Goal: Use online tool/utility

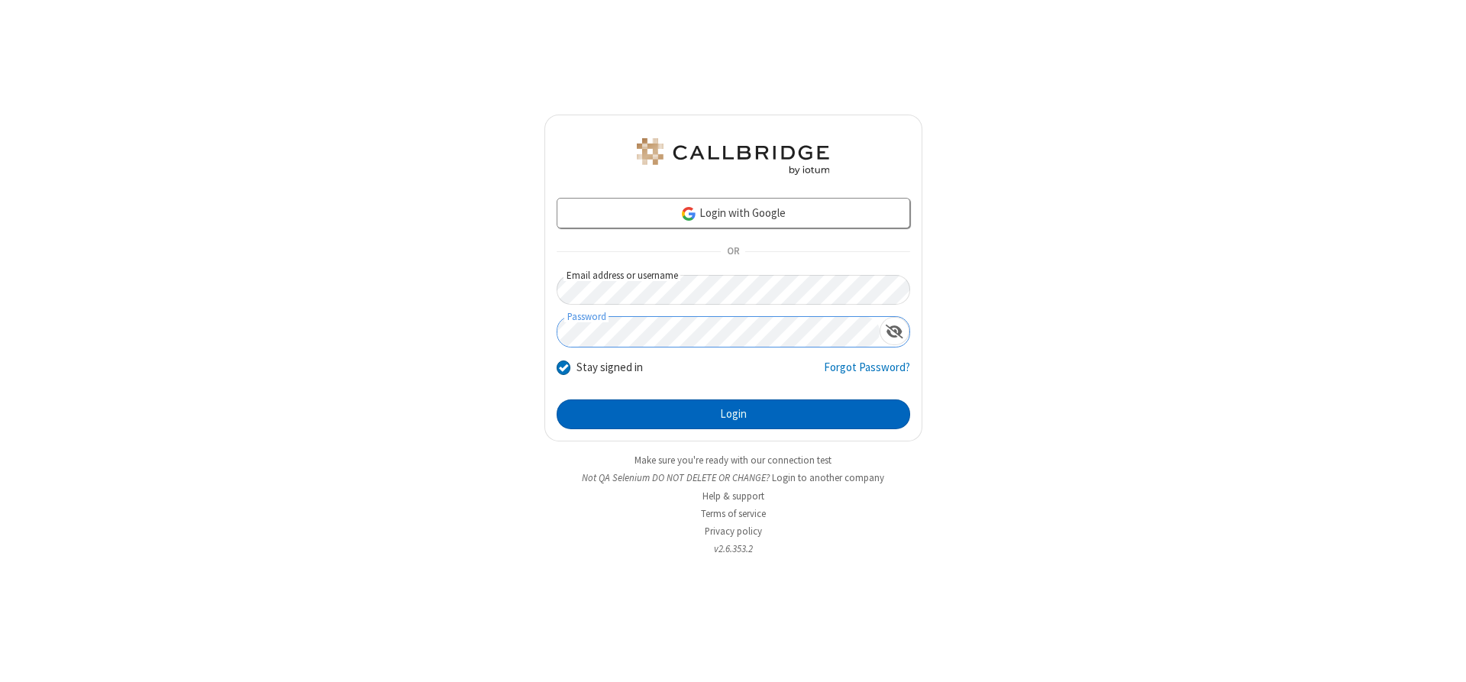
click at [733, 414] on button "Login" at bounding box center [732, 414] width 353 height 31
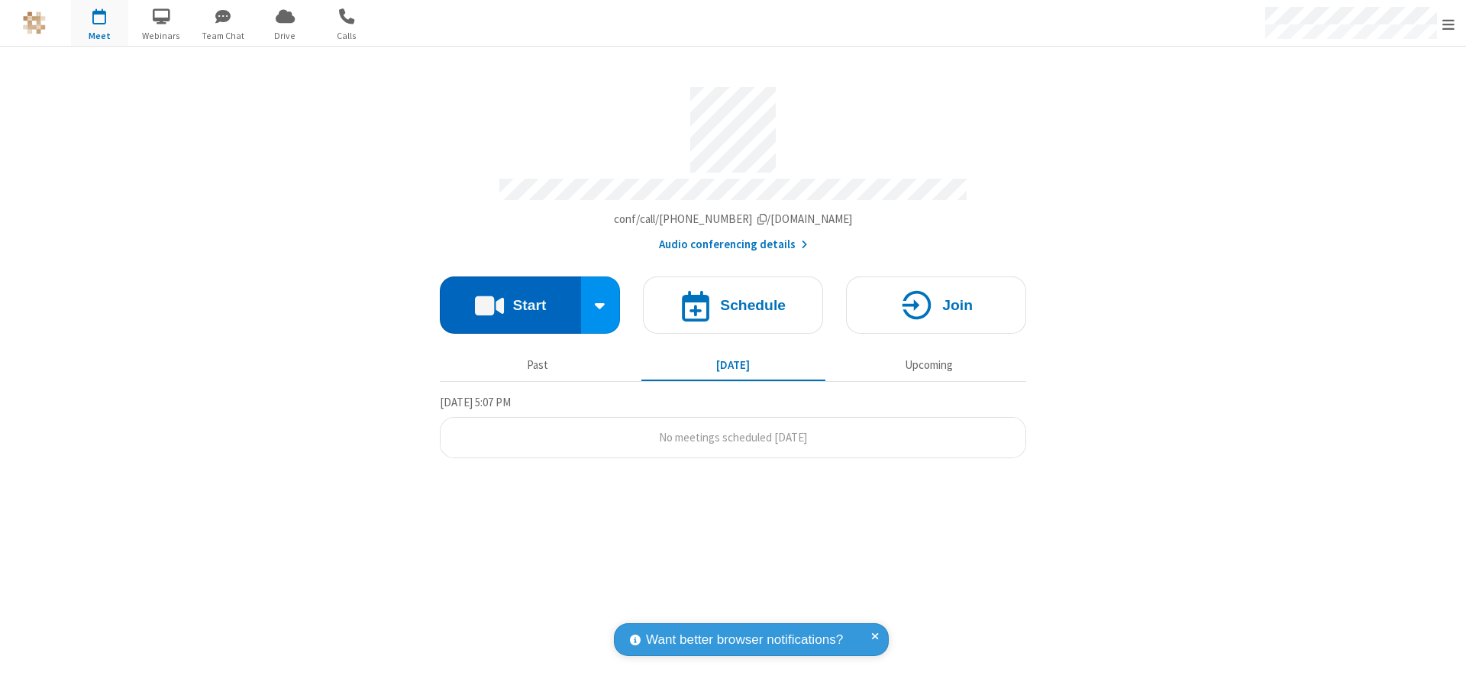
click at [510, 299] on button "Start" at bounding box center [510, 304] width 141 height 57
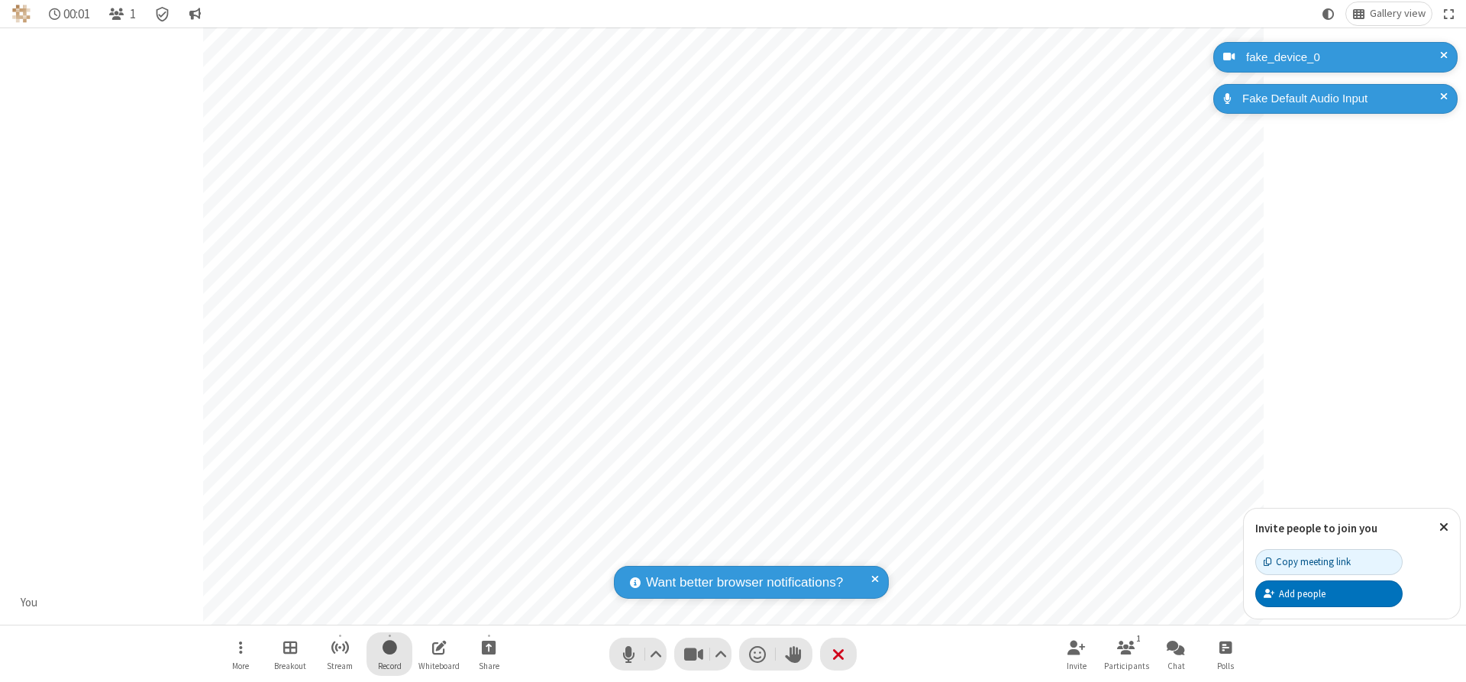
click at [389, 653] on span "Start recording" at bounding box center [389, 646] width 15 height 19
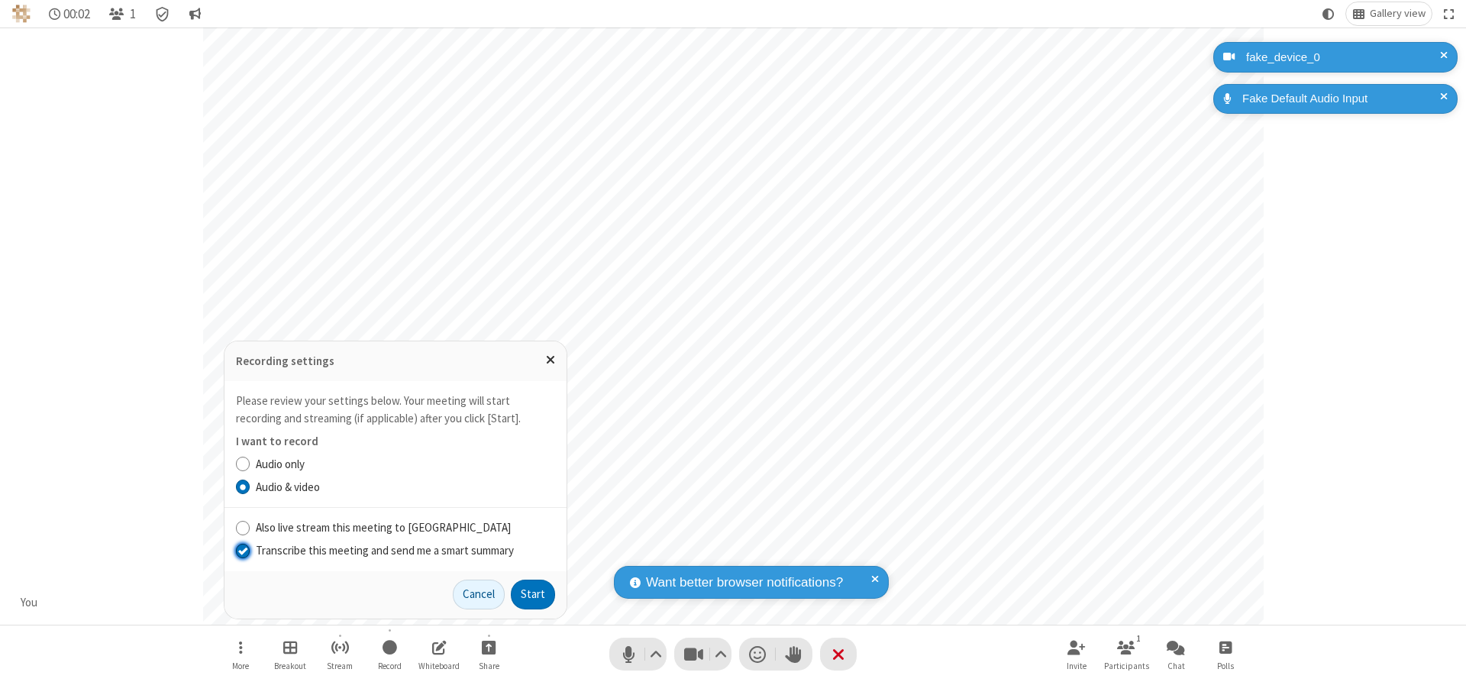
click at [242, 550] on input "Transcribe this meeting and send me a smart summary" at bounding box center [243, 550] width 15 height 16
click at [405, 486] on label "Audio & video" at bounding box center [405, 488] width 299 height 18
click at [250, 486] on input "Audio & video" at bounding box center [243, 487] width 15 height 16
click at [533, 594] on button "Start" at bounding box center [533, 594] width 44 height 31
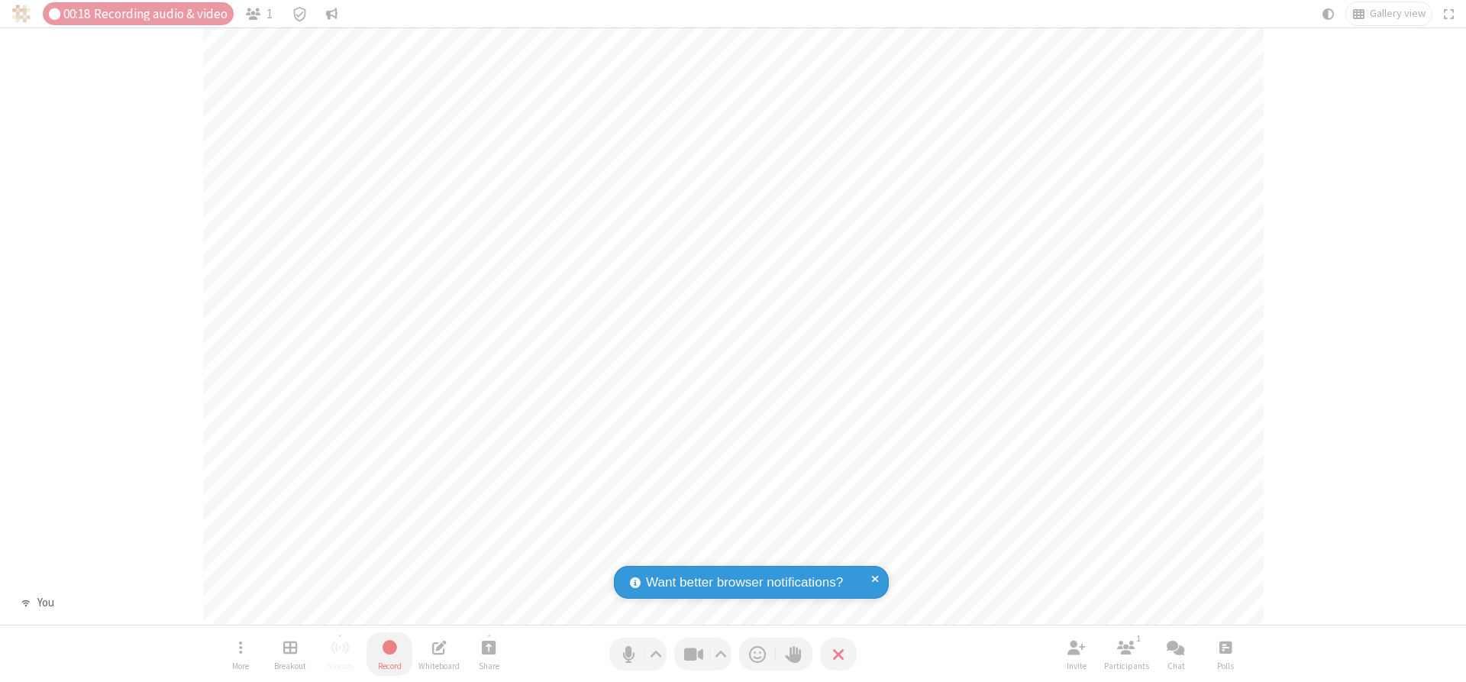
click at [389, 653] on span "Stop recording" at bounding box center [388, 647] width 19 height 21
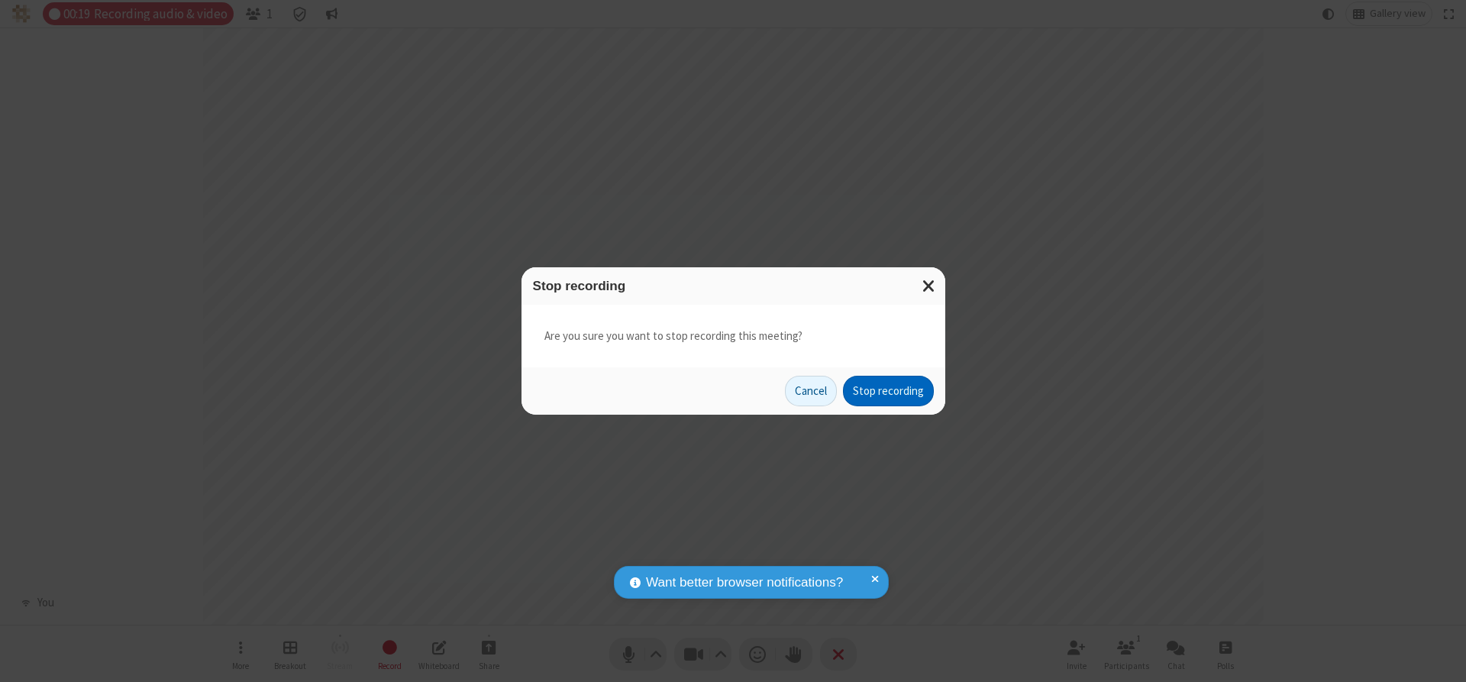
click at [888, 391] on button "Stop recording" at bounding box center [888, 391] width 91 height 31
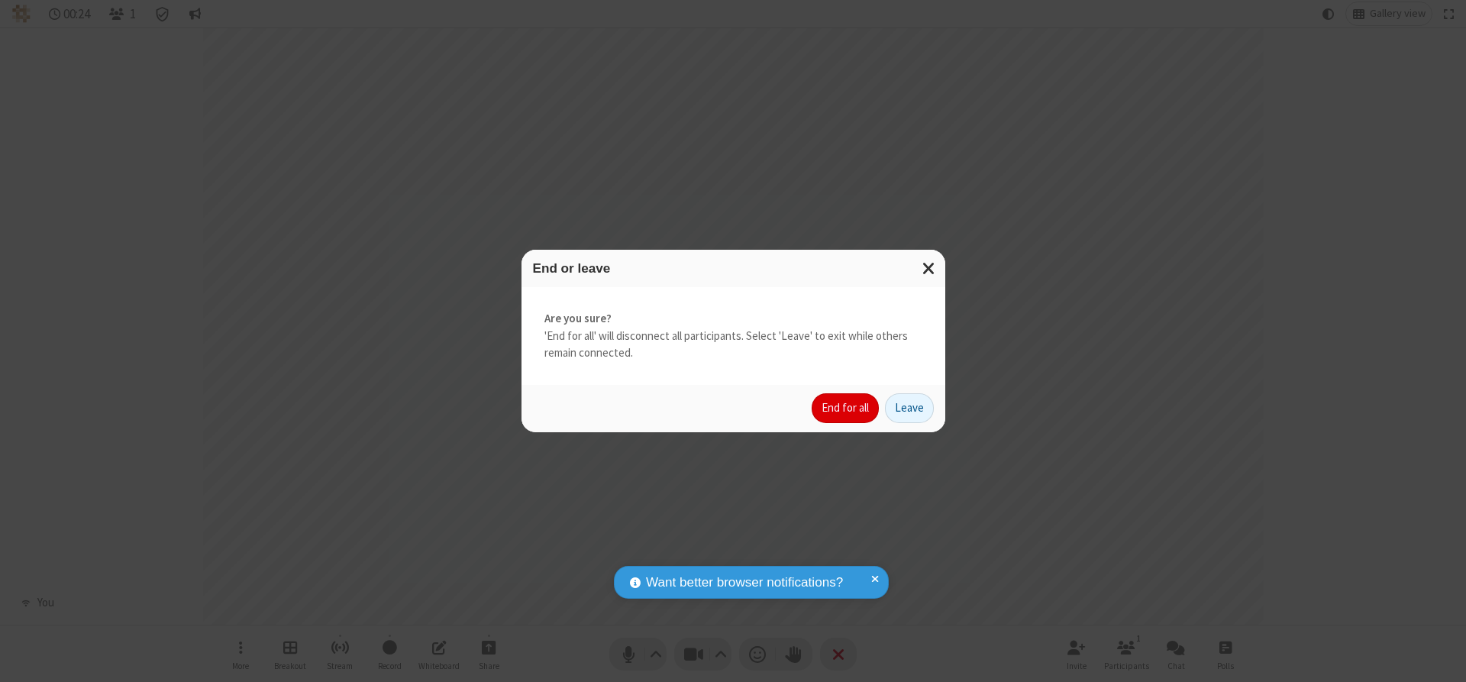
click at [846, 408] on button "End for all" at bounding box center [844, 408] width 67 height 31
